Goal: Task Accomplishment & Management: Complete application form

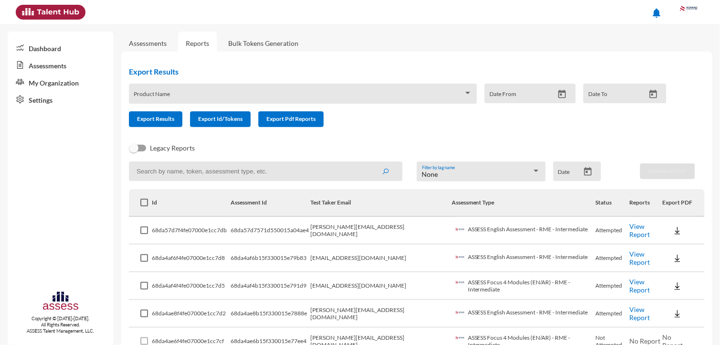
click at [250, 170] on input at bounding box center [266, 171] width 274 height 20
paste input "hany.ezz@rowad-rme.com"
type input "hany.ezz@rowad-rme.com"
click at [154, 43] on link "Assessments" at bounding box center [148, 43] width 38 height 8
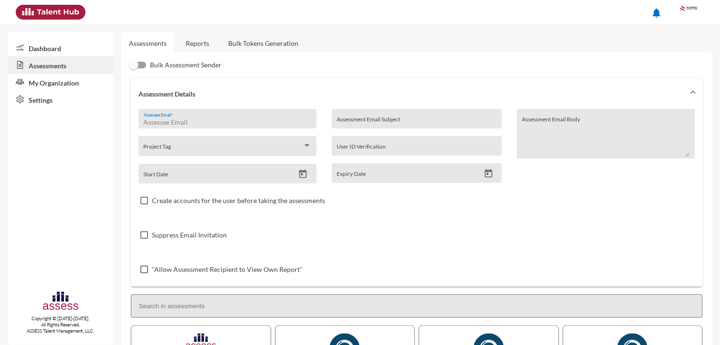
click at [220, 119] on input "Assessee Email *" at bounding box center [228, 122] width 168 height 8
paste input "hany.ezz@rowad-rme.com"
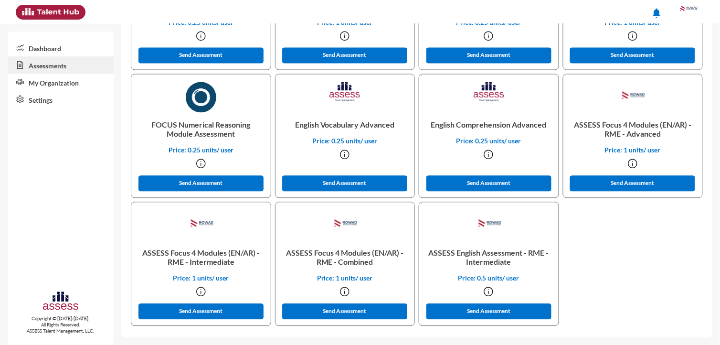
scroll to position [379, 0]
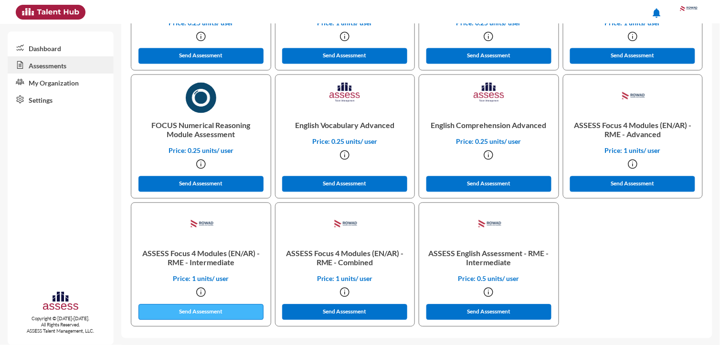
type input "hany.ezz@rowad-rme.com"
click at [238, 314] on button "Send Assessment" at bounding box center [200, 312] width 125 height 16
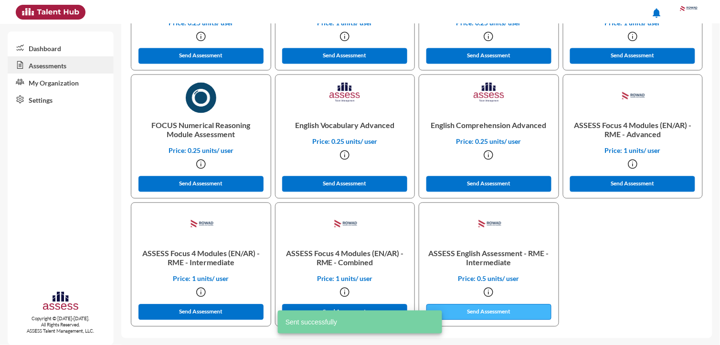
click at [498, 317] on button "Send Assessment" at bounding box center [488, 312] width 125 height 16
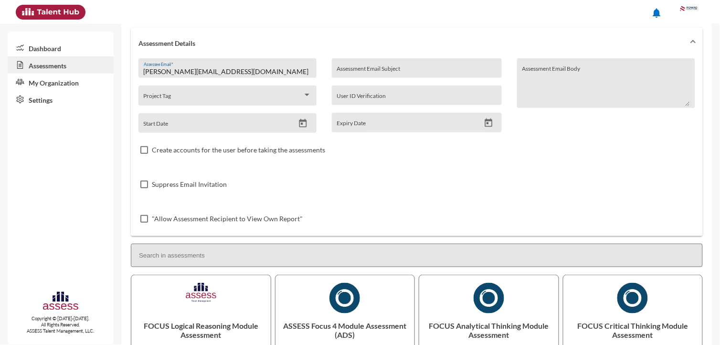
scroll to position [46, 0]
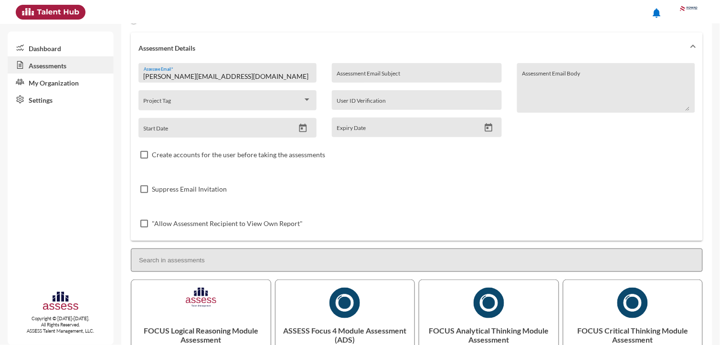
click at [222, 74] on input "hany.ezz@rowad-rme.com" at bounding box center [228, 77] width 168 height 8
paste input "khaled.salama@rowad-rme.com"
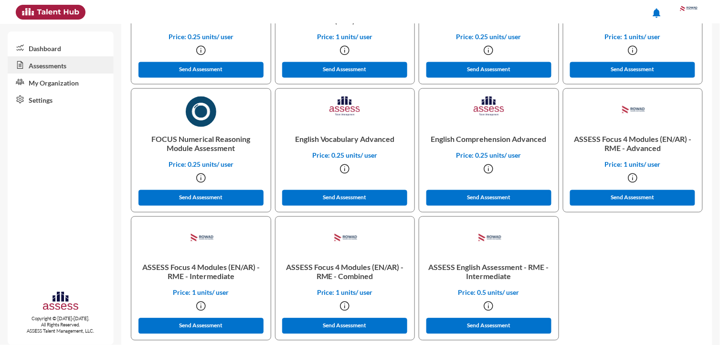
scroll to position [378, 0]
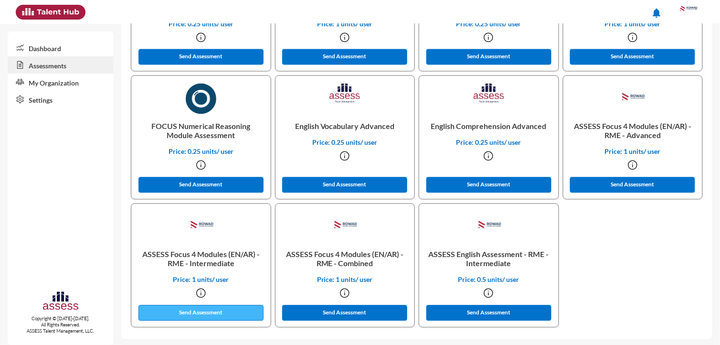
type input "khaled.salama@rowad-rme.com"
click at [214, 309] on button "Send Assessment" at bounding box center [200, 313] width 125 height 16
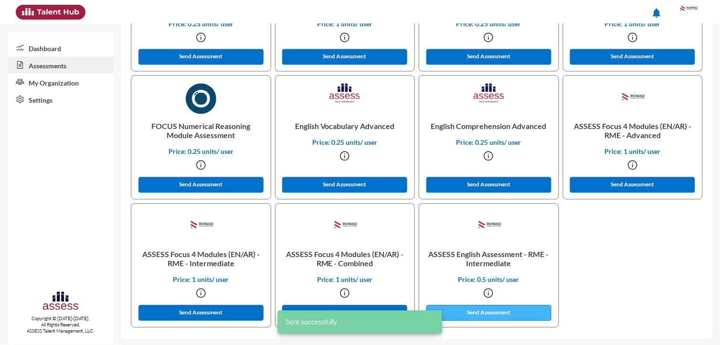
click at [469, 316] on button "Send Assessment" at bounding box center [488, 313] width 125 height 16
